Goal: Task Accomplishment & Management: Use online tool/utility

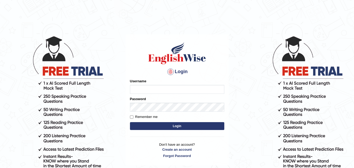
type input "razaislam"
click at [158, 128] on button "Login" at bounding box center [177, 126] width 94 height 8
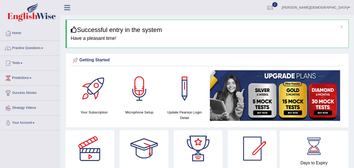
click at [22, 59] on link "Tests" at bounding box center [30, 62] width 60 height 13
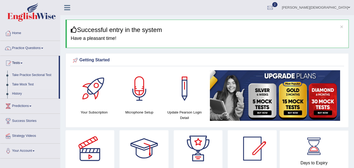
click at [23, 81] on link "Take Mock Test" at bounding box center [34, 84] width 49 height 9
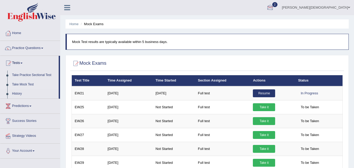
click at [274, 4] on div at bounding box center [270, 8] width 8 height 8
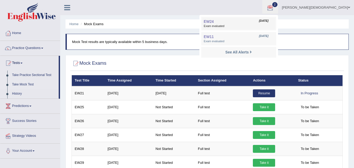
click at [268, 21] on link "EW24 Sep 5, 2025 Exam evaluated" at bounding box center [238, 23] width 72 height 11
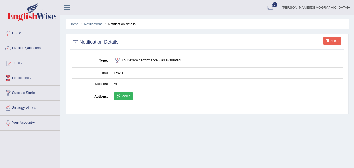
click at [122, 96] on link "Scores" at bounding box center [123, 96] width 19 height 8
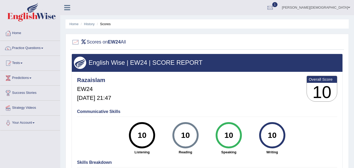
click at [278, 3] on link "1" at bounding box center [270, 7] width 16 height 14
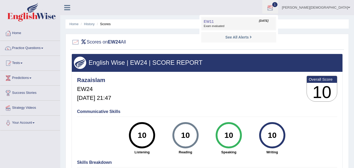
click at [271, 22] on link "EW11 Sep 5, 2025 Exam evaluated" at bounding box center [238, 23] width 72 height 11
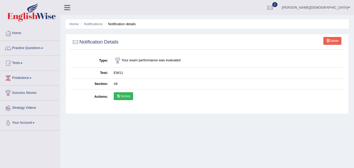
click at [123, 94] on link "Scores" at bounding box center [123, 96] width 19 height 8
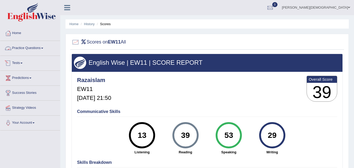
click at [18, 59] on link "Tests" at bounding box center [30, 62] width 60 height 13
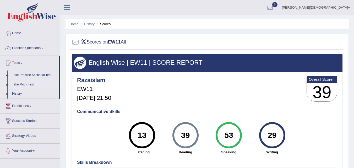
click at [29, 83] on link "Take Mock Test" at bounding box center [34, 84] width 49 height 9
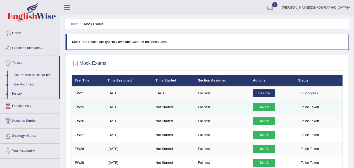
click at [261, 106] on link "Take it" at bounding box center [264, 107] width 22 height 8
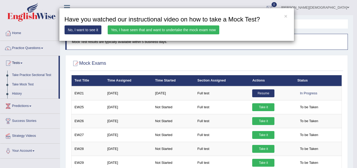
click at [138, 31] on link "Yes, I have seen that and want to undertake the mock exam now" at bounding box center [164, 29] width 112 height 9
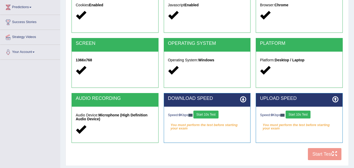
scroll to position [81, 0]
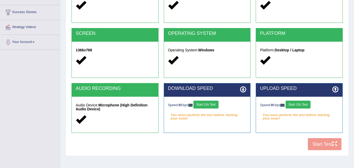
click at [204, 105] on button "Start 10s Test" at bounding box center [205, 104] width 25 height 8
click at [301, 102] on button "Start 10s Test" at bounding box center [297, 104] width 25 height 8
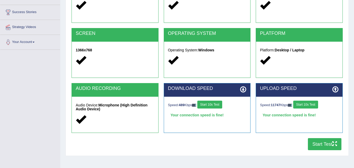
click at [329, 142] on button "Start Test" at bounding box center [323, 144] width 33 height 12
